Goal: Task Accomplishment & Management: Complete application form

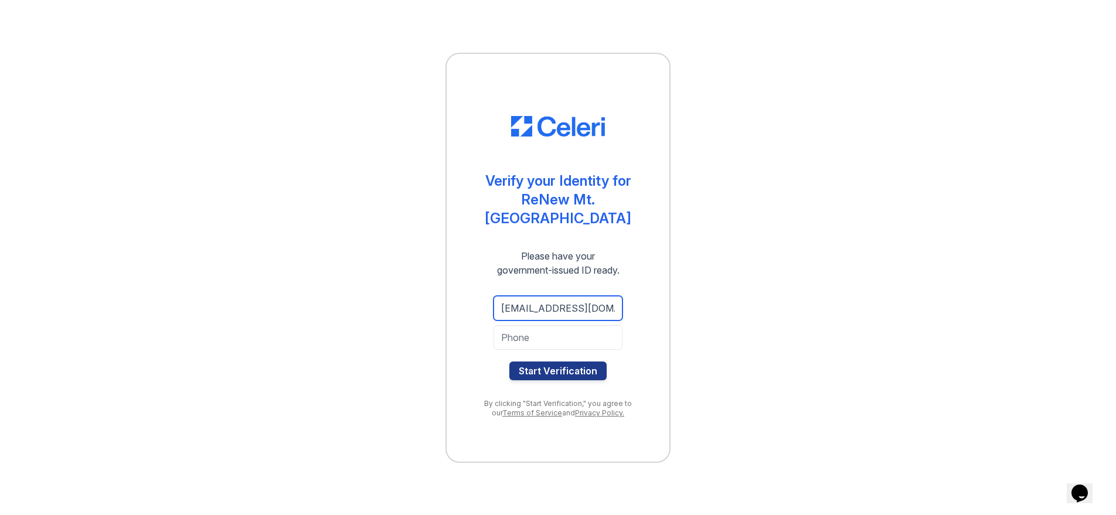
type input "[EMAIL_ADDRESS][DOMAIN_NAME]"
type input "6088603990"
click at [561, 362] on button "Start Verification" at bounding box center [558, 371] width 97 height 19
